Goal: Transaction & Acquisition: Subscribe to service/newsletter

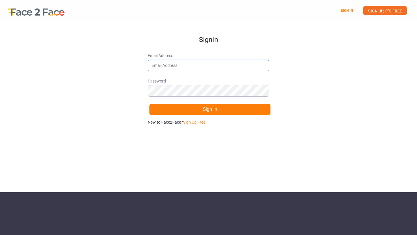
click at [195, 67] on input "Email Address" at bounding box center [209, 66] width 122 height 12
type input "[EMAIL_ADDRESS][DOMAIN_NAME]"
click at [191, 121] on link "Sign Up Free" at bounding box center [194, 122] width 22 height 5
click at [133, 73] on div "Sign Up Email Address [EMAIL_ADDRESS][DOMAIN_NAME] Password Sign Up Already hav…" at bounding box center [208, 107] width 417 height 170
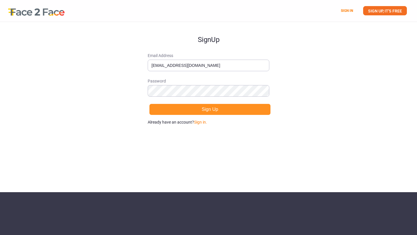
click at [178, 109] on button "Sign Up" at bounding box center [210, 110] width 122 height 12
